Goal: Entertainment & Leisure: Consume media (video, audio)

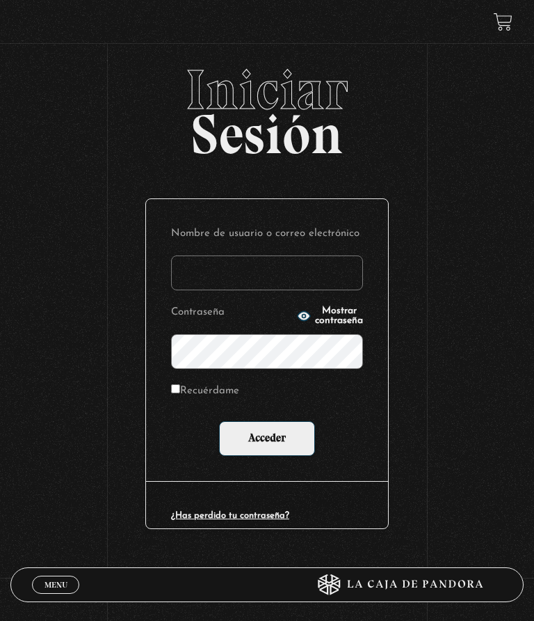
click at [320, 283] on input "Nombre de usuario o correo electrónico" at bounding box center [267, 272] width 192 height 35
click at [301, 277] on input "Nombre de usuario o correo electrónico" at bounding box center [267, 272] width 192 height 35
type input "giscc"
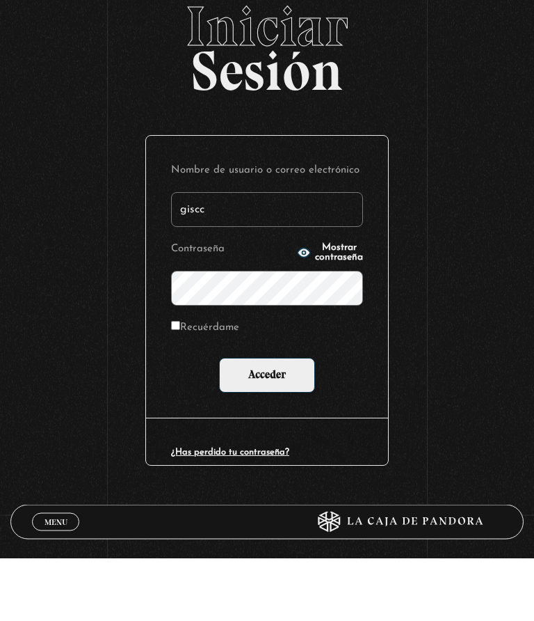
click at [344, 306] on span "Mostrar contraseña" at bounding box center [339, 315] width 48 height 19
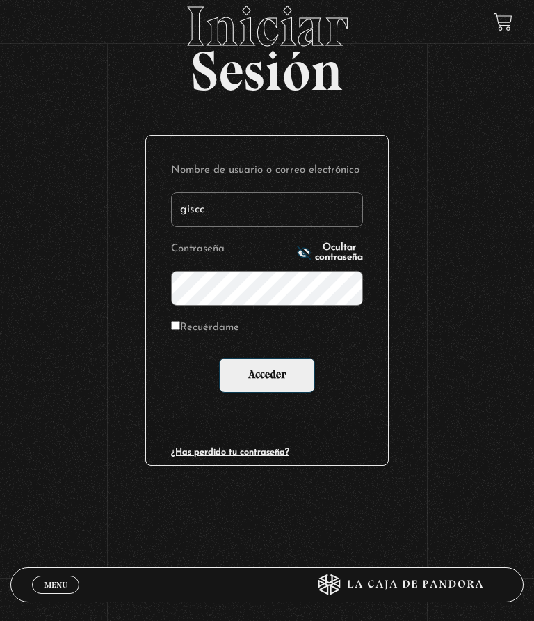
scroll to position [63, 0]
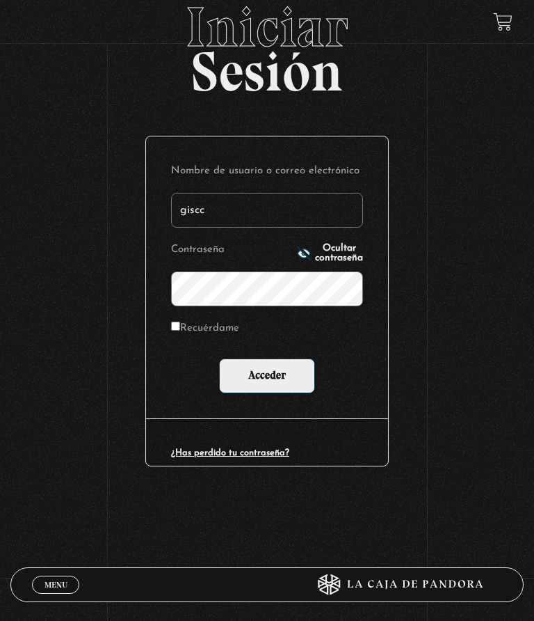
click at [175, 331] on input "Recuérdame" at bounding box center [175, 325] width 9 height 9
checkbox input "true"
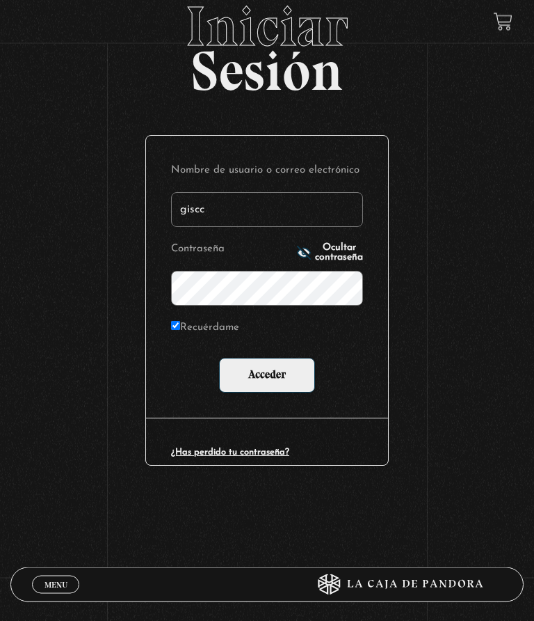
click at [289, 372] on input "Acceder" at bounding box center [267, 375] width 96 height 35
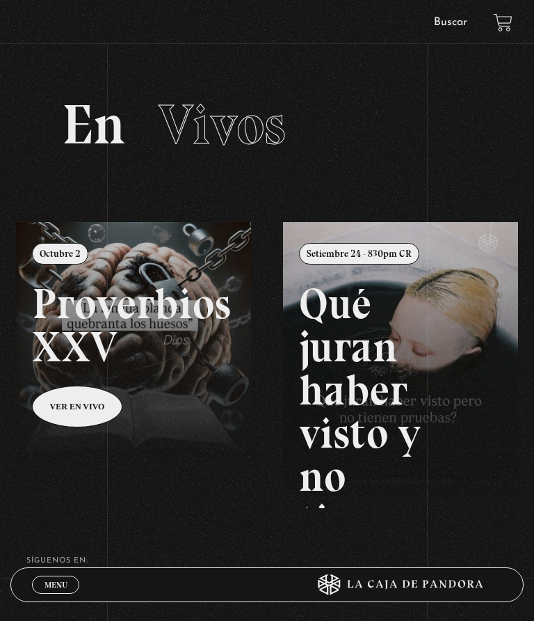
click at [60, 580] on span "Menu" at bounding box center [56, 584] width 23 height 8
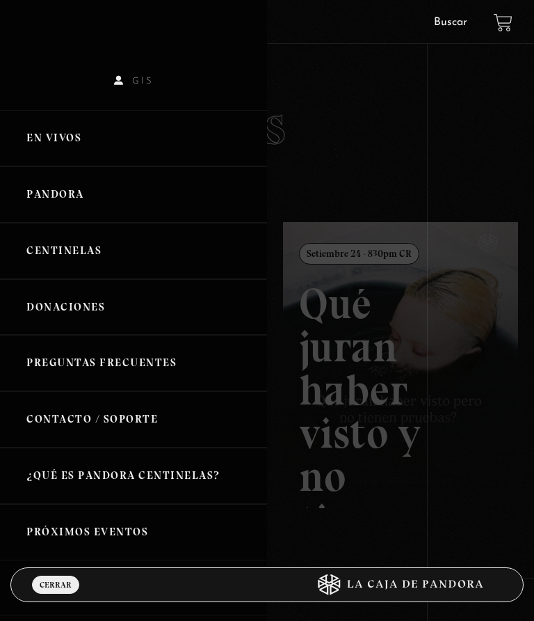
click at [119, 198] on link "Pandora" at bounding box center [133, 194] width 267 height 56
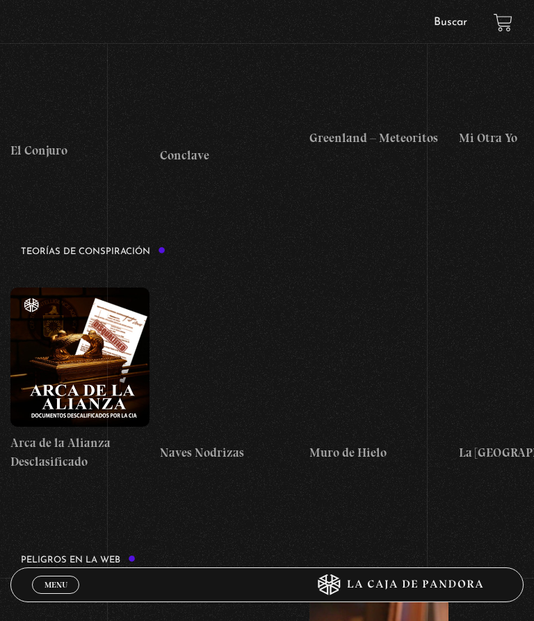
scroll to position [2177, 0]
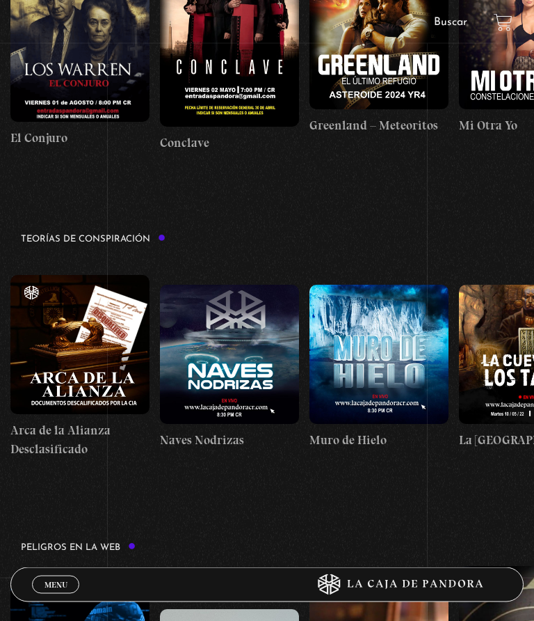
click at [86, 358] on figure at bounding box center [79, 345] width 139 height 139
